Goal: Task Accomplishment & Management: Use online tool/utility

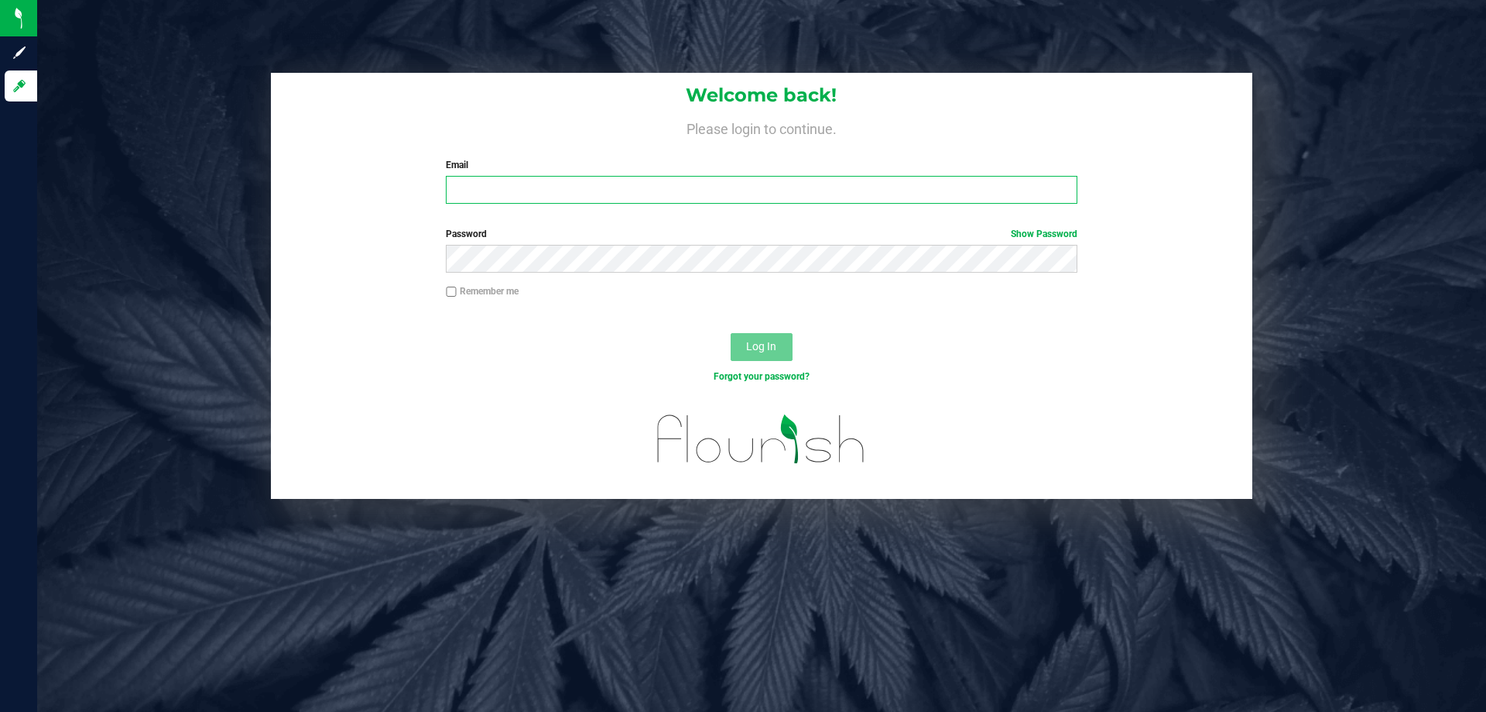
click at [653, 199] on input "Email" at bounding box center [761, 190] width 631 height 28
type input "[PERSON_NAME][EMAIL_ADDRESS][DOMAIN_NAME]"
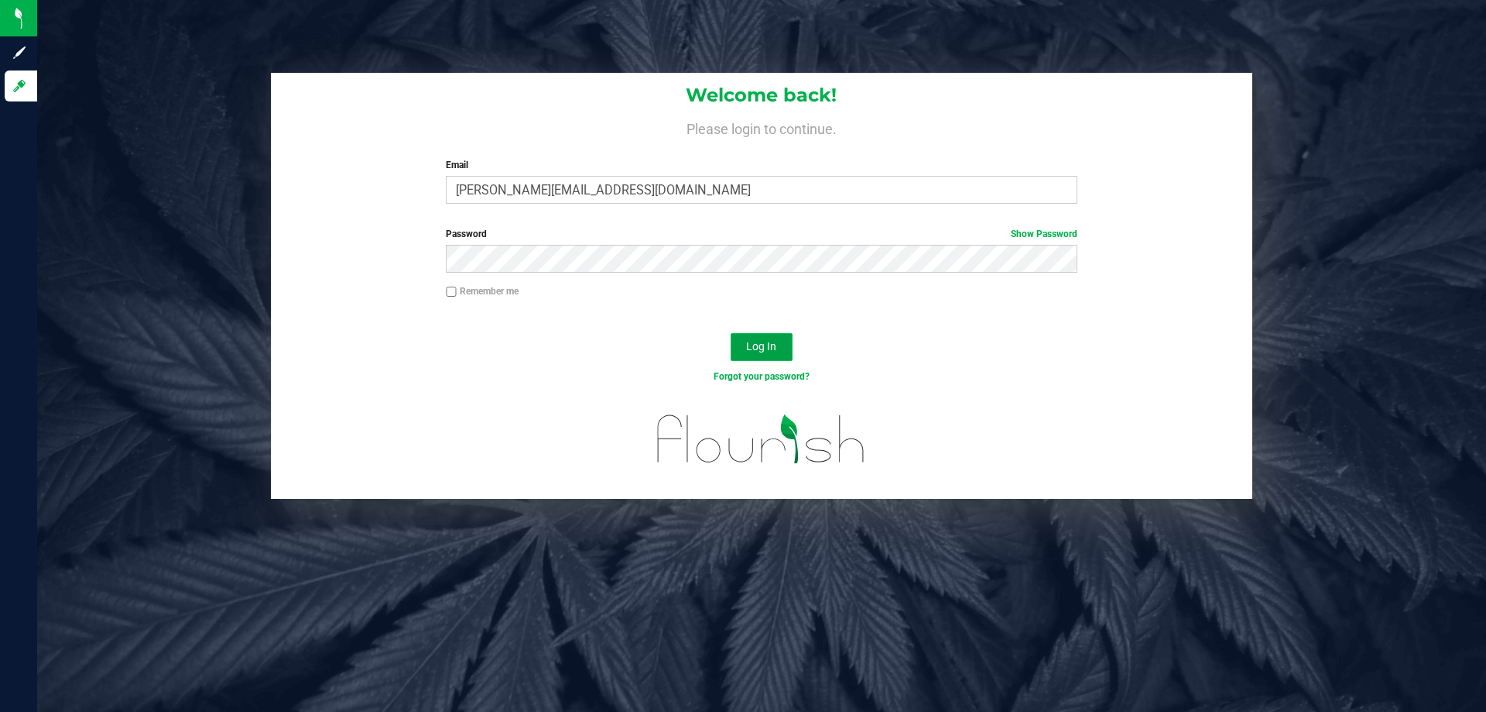
click at [749, 358] on button "Log In" at bounding box center [762, 347] width 62 height 28
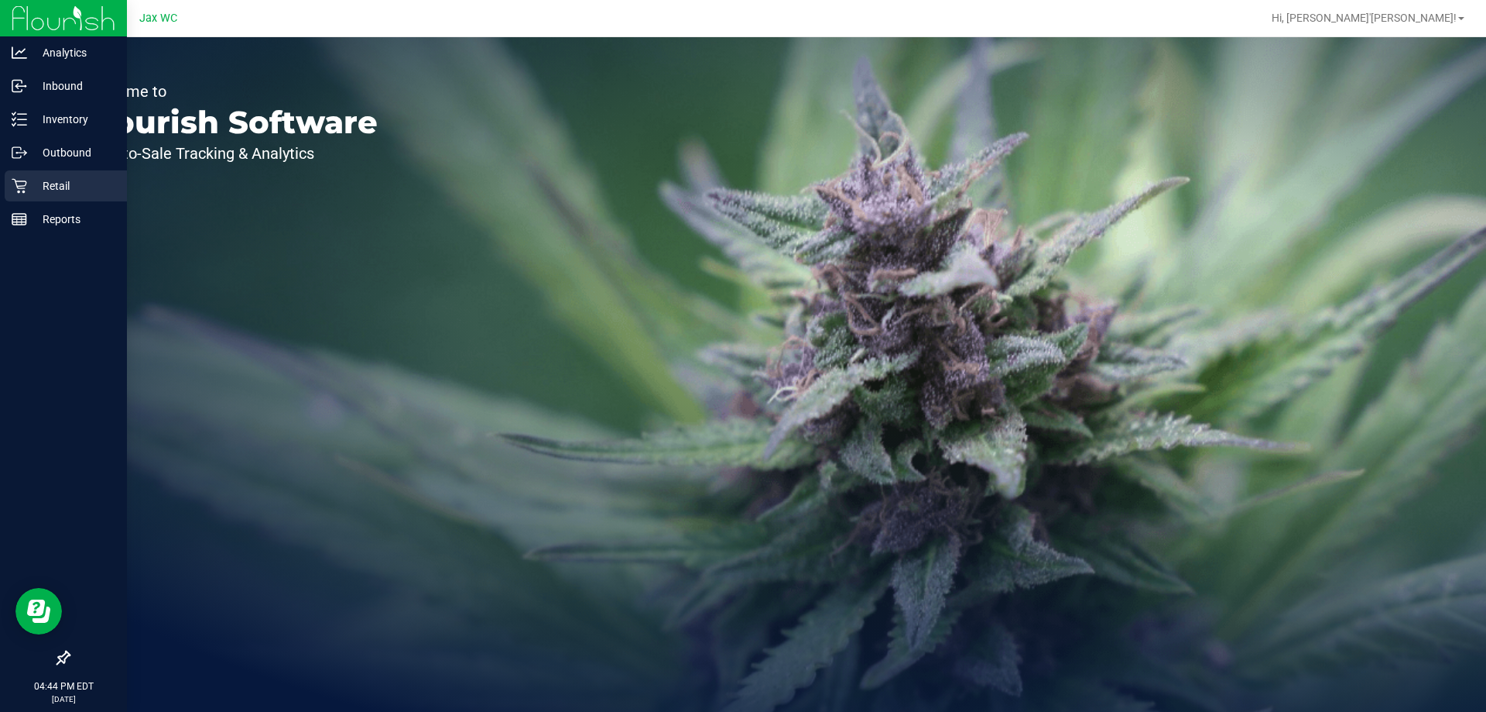
click at [19, 184] on icon at bounding box center [19, 185] width 15 height 15
